Goal: Information Seeking & Learning: Find specific fact

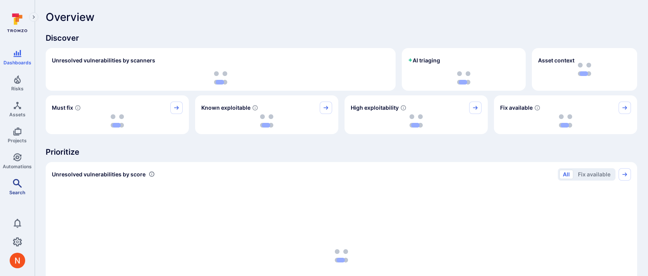
click at [11, 191] on span "Search" at bounding box center [17, 192] width 16 height 6
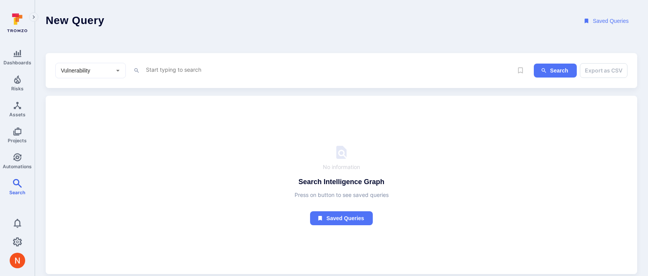
click at [147, 68] on textarea "Intelligence Graph search area" at bounding box center [329, 70] width 368 height 10
paste textarea "tool_name = "GitHub Secret Scanning" and project.name = "Products" and project.…"
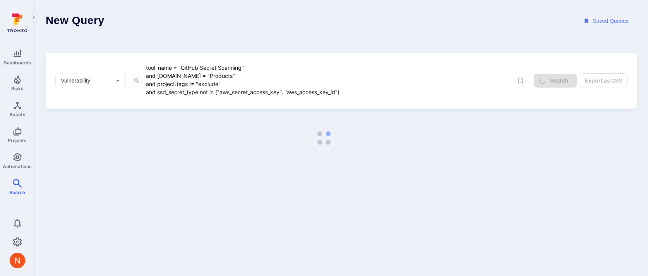
type textarea "tool_name = "GitHub Secret Scanning" and project.name = "Products" and project.…"
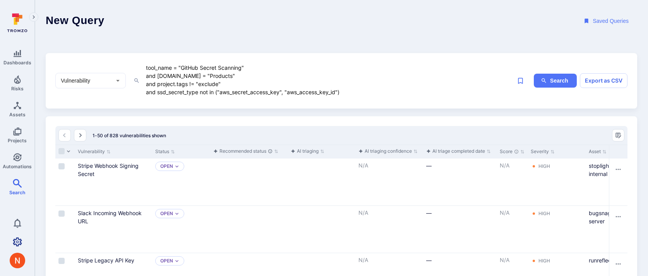
click at [18, 239] on icon "Settings" at bounding box center [17, 241] width 9 height 9
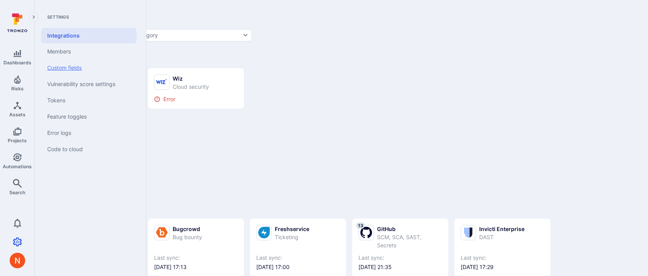
click at [78, 65] on link "Custom fields" at bounding box center [89, 68] width 96 height 16
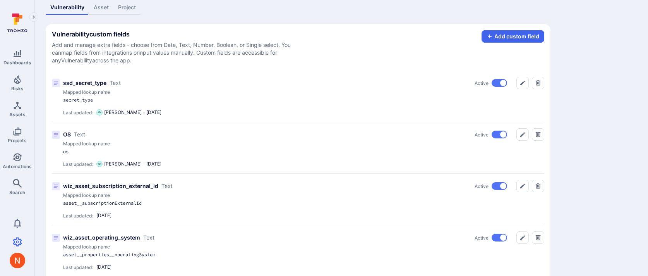
scroll to position [47, 0]
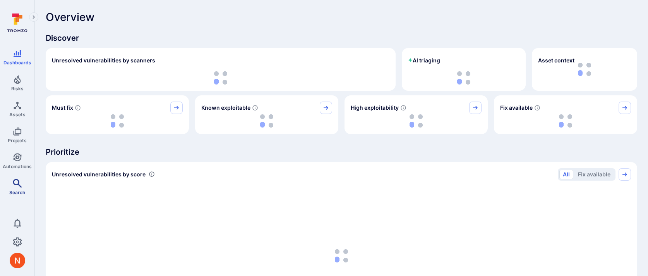
click at [20, 182] on icon "Search" at bounding box center [17, 182] width 9 height 9
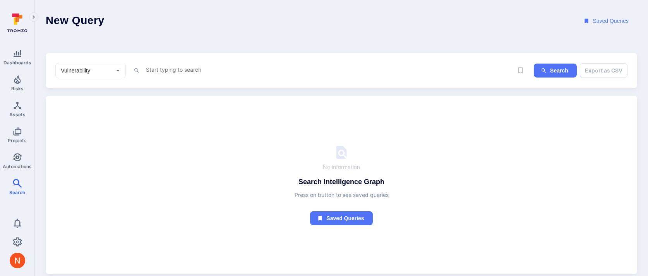
click at [170, 66] on textarea "Intelligence Graph search area" at bounding box center [329, 70] width 368 height 10
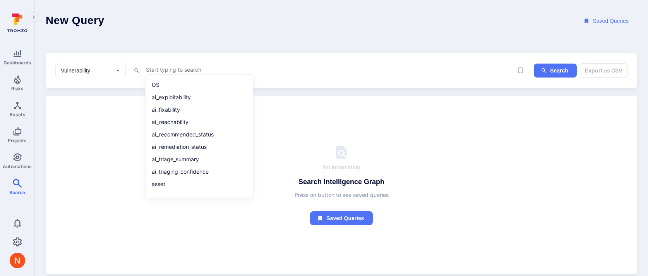
paste textarea "tool_name = "GitHub Secret Scanning" and [DOMAIN_NAME] = "Products" and project…"
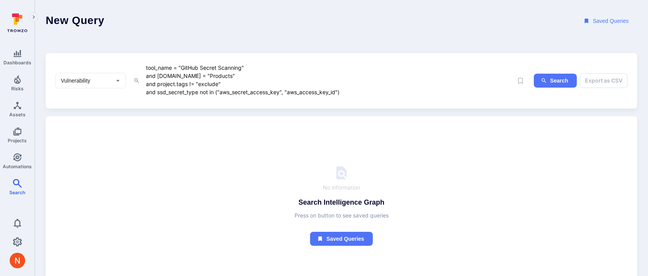
click at [205, 90] on textarea "tool_name = "GitHub Secret Scanning" and [DOMAIN_NAME] = "Products" and project…" at bounding box center [329, 80] width 368 height 34
type textarea "tool_name = "GitHub Secret Scanning" and project.name = "Products" and project.…"
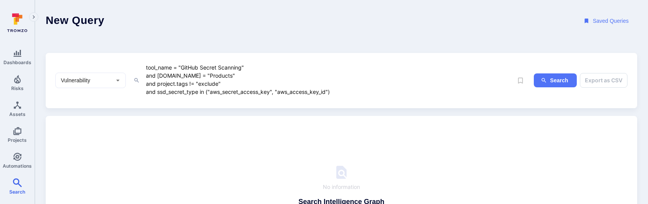
click at [381, 91] on textarea "tool_name = "GitHub Secret Scanning" and project.name = "Products" and project.…" at bounding box center [329, 80] width 368 height 34
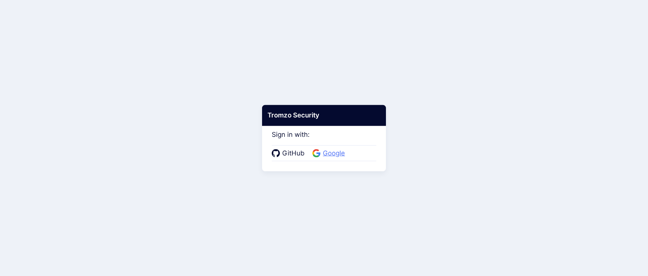
click at [324, 155] on span "Google" at bounding box center [334, 153] width 27 height 10
